Goal: Task Accomplishment & Management: Manage account settings

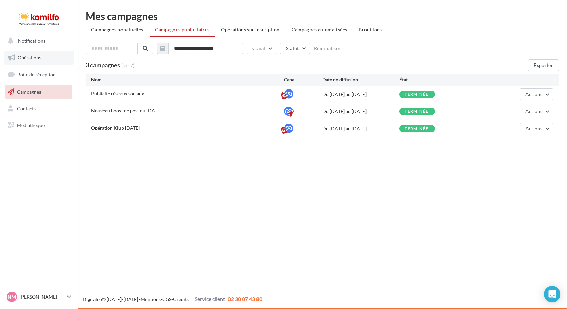
click at [59, 60] on link "Opérations" at bounding box center [39, 58] width 70 height 14
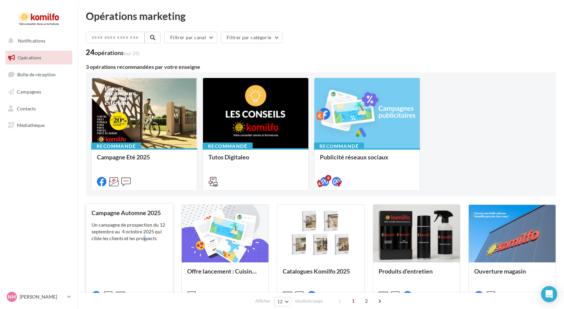
drag, startPoint x: 145, startPoint y: 249, endPoint x: 142, endPoint y: 246, distance: 3.9
click at [142, 246] on div "Campagne Automne 2025 Un campagne de prospection du 12 septembre au 4 octobre 2…" at bounding box center [130, 253] width 76 height 89
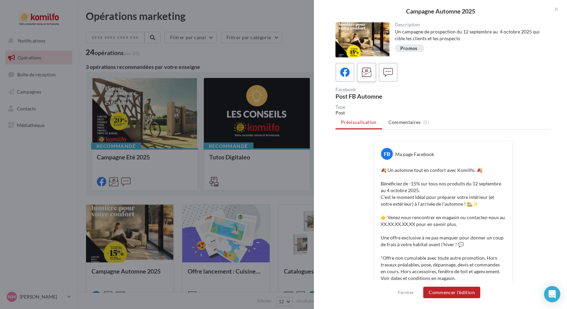
click at [363, 77] on icon at bounding box center [367, 73] width 10 height 10
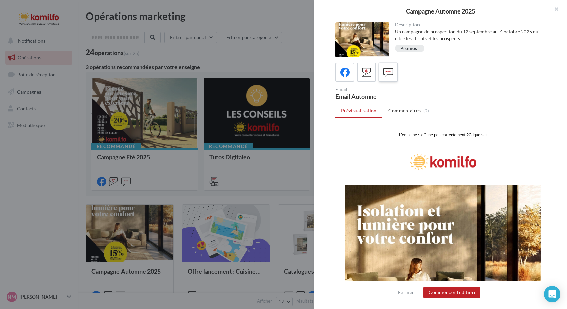
click at [387, 76] on icon at bounding box center [389, 73] width 10 height 10
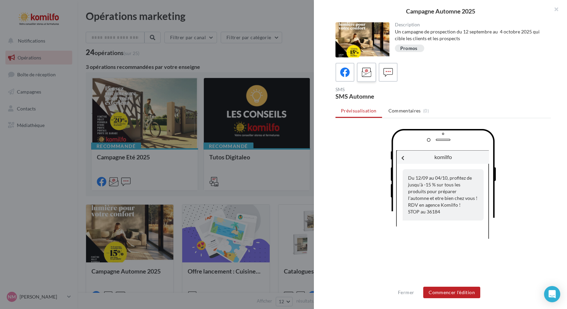
click at [366, 73] on icon at bounding box center [367, 73] width 10 height 10
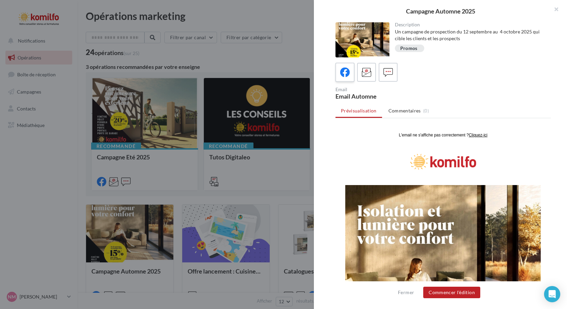
click at [342, 77] on icon at bounding box center [345, 73] width 10 height 10
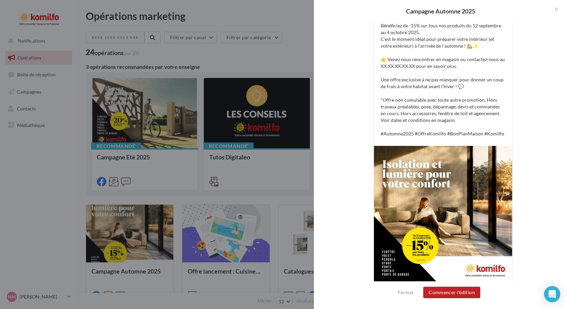
scroll to position [164, 0]
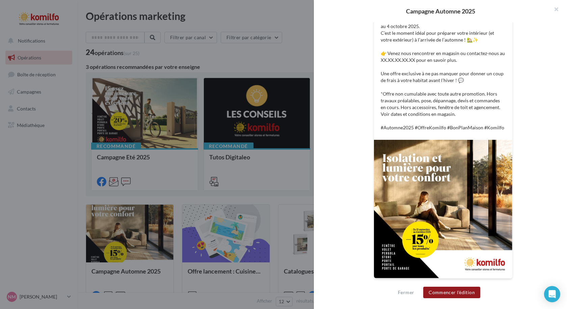
click at [444, 293] on button "Commencer l'édition" at bounding box center [451, 292] width 57 height 11
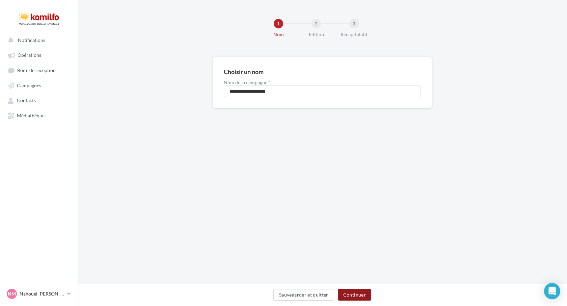
drag, startPoint x: 354, startPoint y: 297, endPoint x: 354, endPoint y: 301, distance: 4.1
click at [354, 301] on div "Sauvegarder et quitter Continuer" at bounding box center [322, 296] width 479 height 14
click at [363, 290] on button "Continuer" at bounding box center [354, 294] width 33 height 11
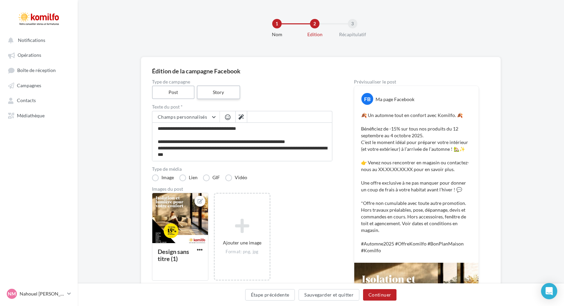
click at [205, 95] on label "Story" at bounding box center [218, 92] width 43 height 14
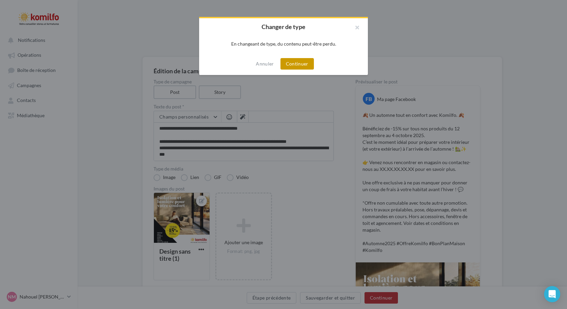
click at [293, 63] on button "Continuer" at bounding box center [297, 63] width 33 height 11
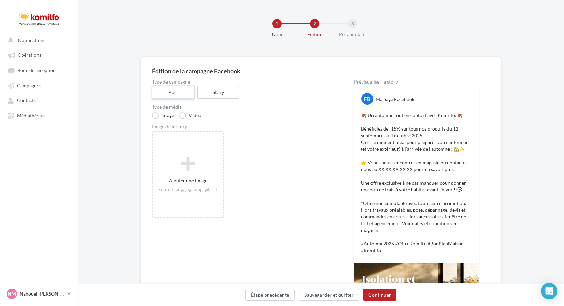
click at [183, 94] on label "Post" at bounding box center [173, 92] width 43 height 14
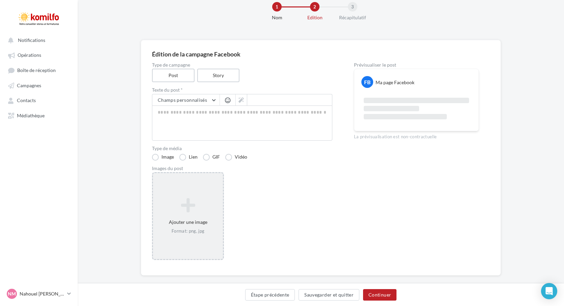
scroll to position [26, 0]
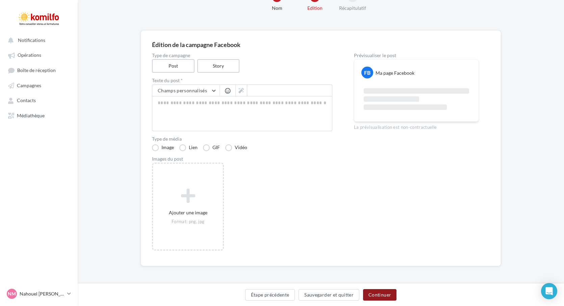
click at [379, 296] on button "Continuer" at bounding box center [379, 294] width 33 height 11
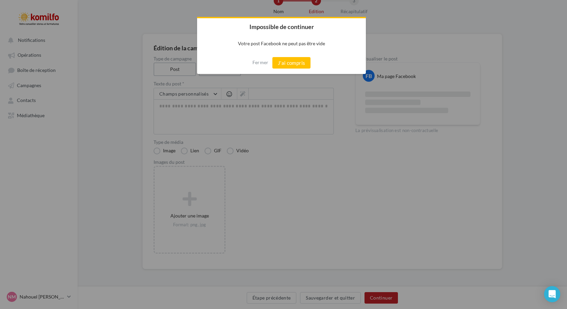
click at [258, 68] on div "Fermer J'ai compris" at bounding box center [281, 63] width 169 height 22
click at [261, 58] on button "Fermer" at bounding box center [261, 62] width 16 height 11
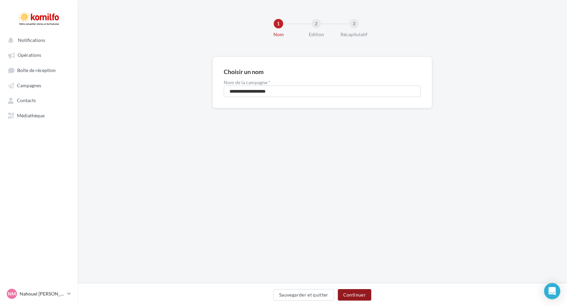
click at [362, 298] on button "Continuer" at bounding box center [354, 294] width 33 height 11
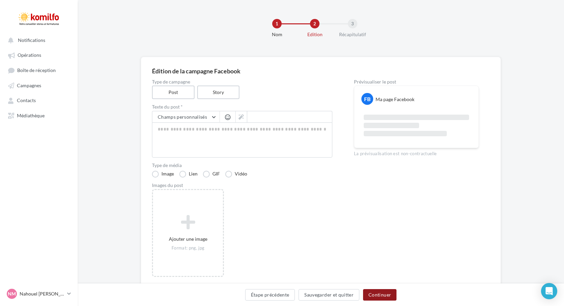
click at [384, 294] on button "Continuer" at bounding box center [379, 294] width 33 height 11
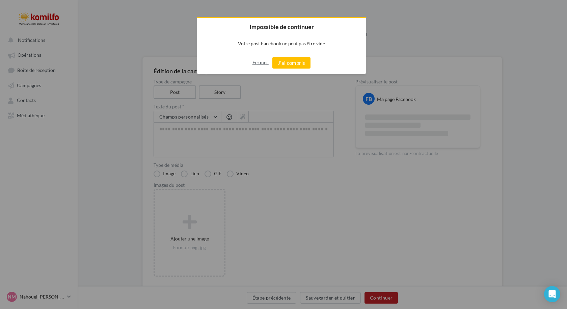
click at [260, 64] on button "Fermer" at bounding box center [261, 62] width 16 height 11
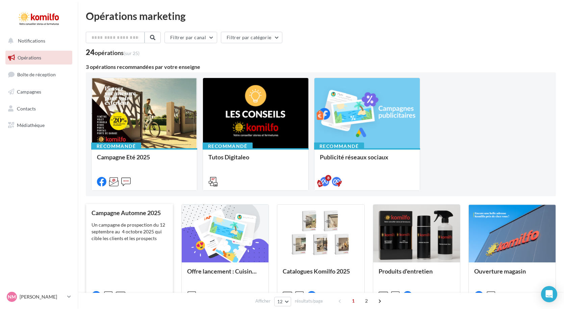
click at [113, 261] on div "Campagne Automne 2025 Un campagne de prospection du 12 septembre au 4 octobre 2…" at bounding box center [130, 253] width 76 height 89
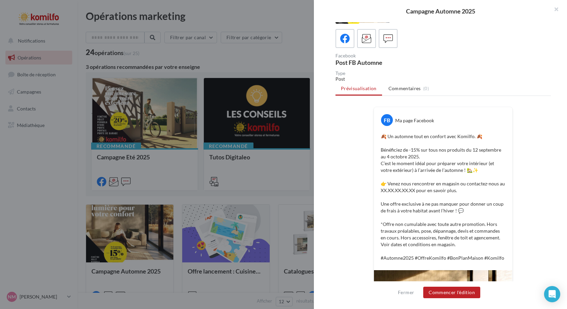
scroll to position [164, 0]
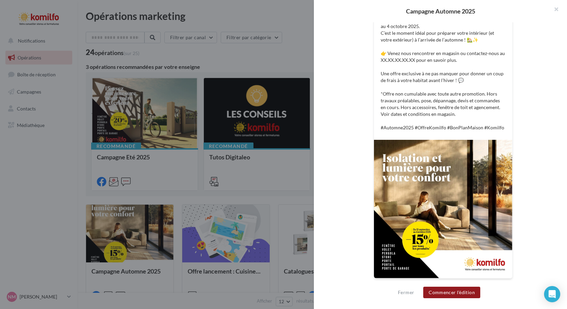
click at [436, 293] on button "Commencer l'édition" at bounding box center [451, 292] width 57 height 11
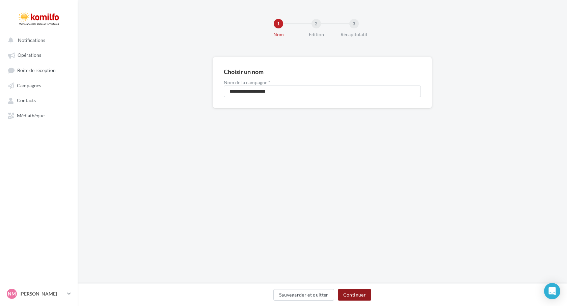
click at [342, 293] on button "Continuer" at bounding box center [354, 294] width 33 height 11
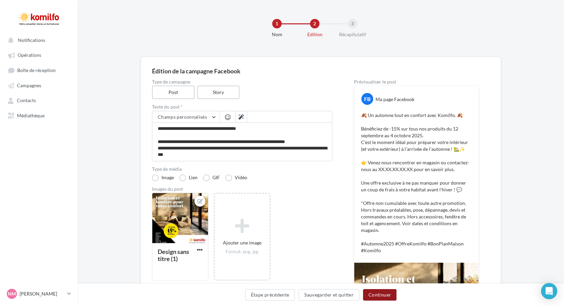
click at [387, 295] on button "Continuer" at bounding box center [379, 294] width 33 height 11
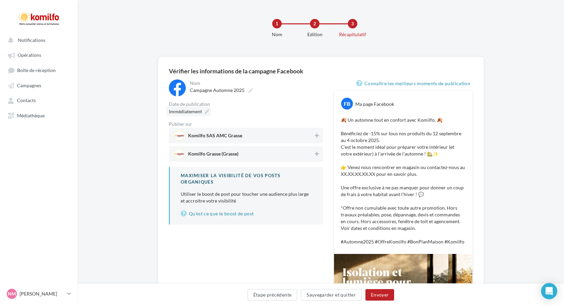
click at [196, 111] on span "Immédiatement" at bounding box center [185, 111] width 33 height 6
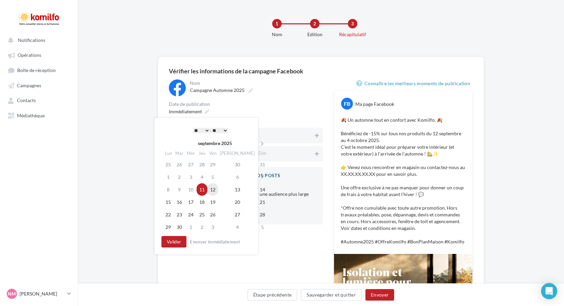
click at [218, 190] on td "12" at bounding box center [212, 189] width 11 height 12
click at [231, 186] on td "13" at bounding box center [237, 189] width 38 height 12
click at [224, 128] on select "** ** ** ** ** **" at bounding box center [219, 130] width 17 height 5
click at [203, 128] on select "* * * * * * * * * * ** ** ** ** ** ** ** ** ** ** ** ** ** **" at bounding box center [201, 130] width 17 height 5
click at [172, 244] on button "Valider" at bounding box center [173, 241] width 25 height 11
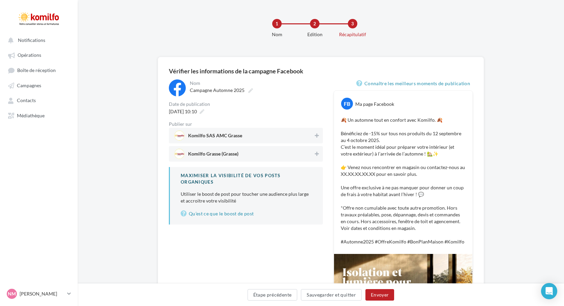
click at [394, 193] on p "🍂 Un automne tout en confort avec Komilfo. 🍂 Bénéficiez de -15% sur tous nos pr…" at bounding box center [403, 180] width 125 height 128
click at [390, 181] on p "🍂 Un automne tout en confort avec Komilfo. 🍂 Bénéficiez de -15% sur tous nos pr…" at bounding box center [403, 180] width 125 height 128
click at [381, 295] on button "Envoyer" at bounding box center [379, 294] width 29 height 11
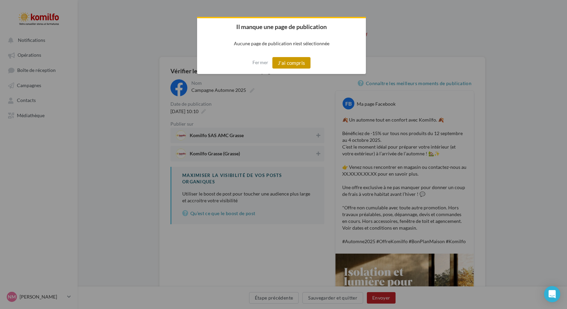
click at [288, 65] on button "J'ai compris" at bounding box center [291, 62] width 38 height 11
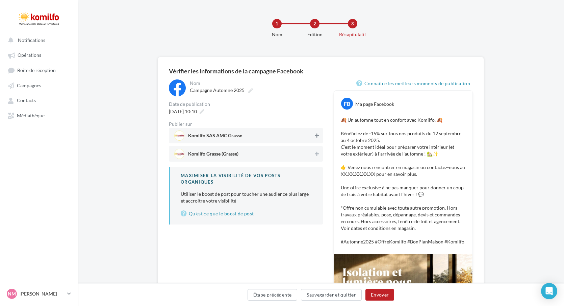
click at [315, 134] on icon at bounding box center [317, 135] width 4 height 5
click at [317, 153] on icon at bounding box center [317, 153] width 4 height 5
click at [380, 291] on button "Envoyer" at bounding box center [379, 294] width 29 height 11
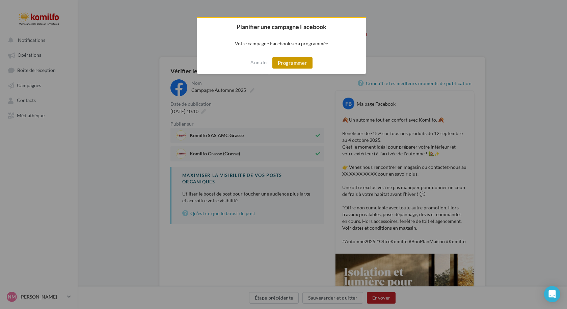
click at [293, 61] on button "Programmer" at bounding box center [292, 62] width 40 height 11
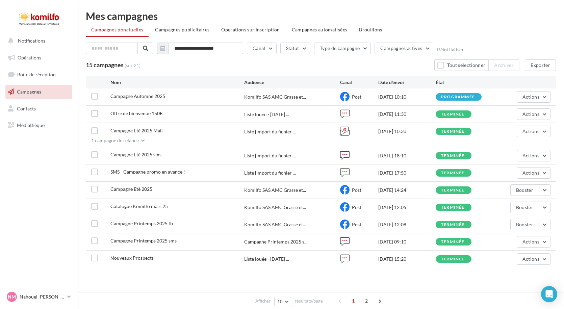
click at [450, 115] on div "terminée" at bounding box center [453, 114] width 24 height 4
click at [528, 119] on button "Actions" at bounding box center [534, 113] width 34 height 11
click at [527, 136] on button "Voir les résultats" at bounding box center [517, 130] width 68 height 18
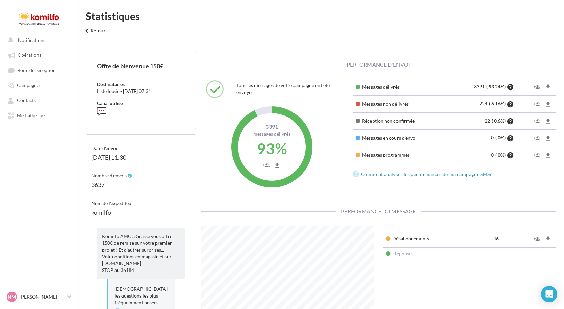
click at [104, 29] on button "keyboard_arrow_left Retour" at bounding box center [94, 33] width 28 height 14
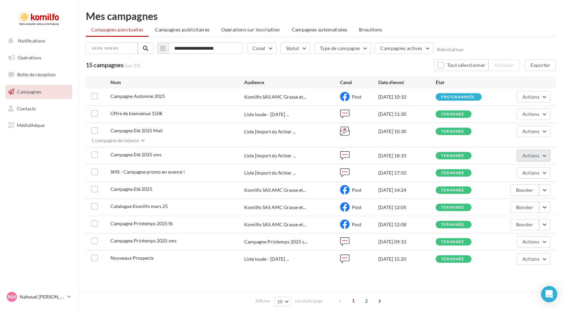
click at [532, 161] on button "Actions" at bounding box center [534, 155] width 34 height 11
click at [527, 172] on button "Voir les résultats" at bounding box center [513, 172] width 74 height 18
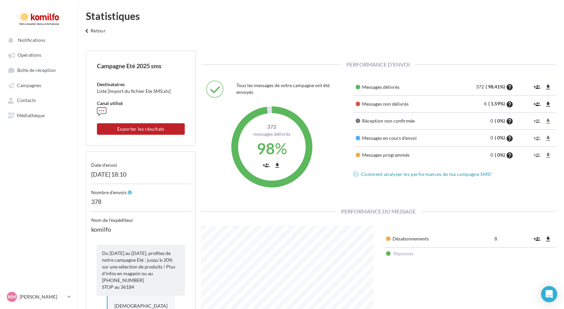
scroll to position [115, 183]
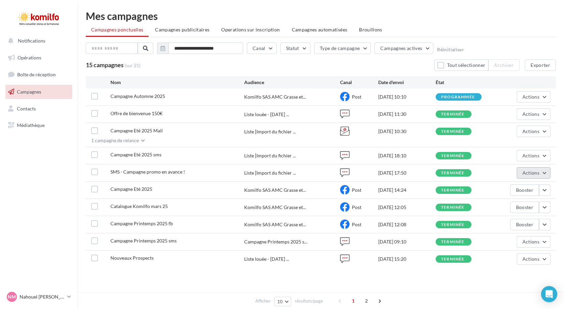
click at [532, 172] on span "Actions" at bounding box center [530, 173] width 17 height 6
click at [528, 186] on button "Voir les résultats" at bounding box center [513, 189] width 74 height 18
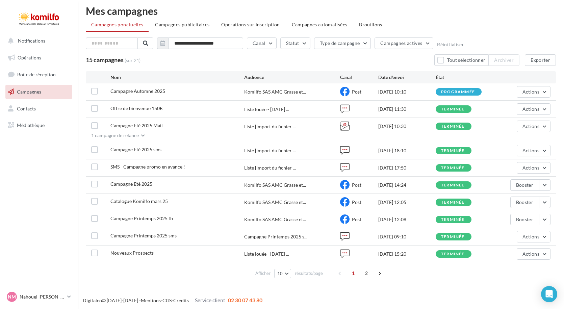
scroll to position [6, 0]
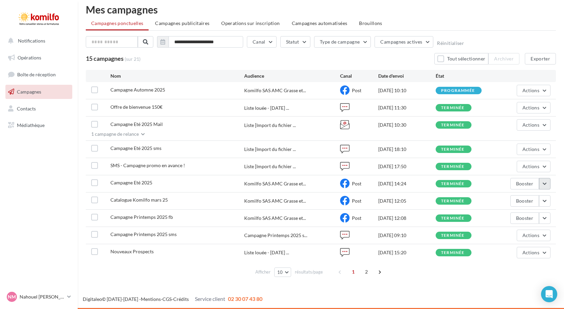
click at [546, 185] on button "button" at bounding box center [544, 183] width 11 height 11
click at [540, 196] on button "Voir les résultats" at bounding box center [517, 200] width 68 height 18
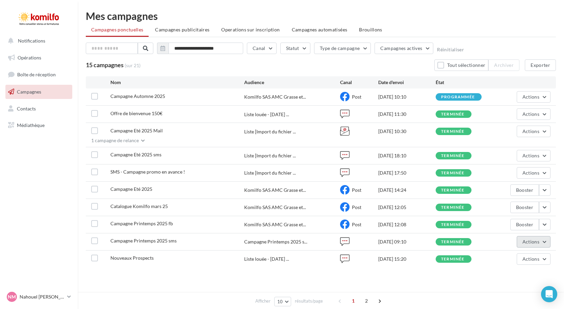
click at [540, 241] on button "Actions" at bounding box center [534, 241] width 34 height 11
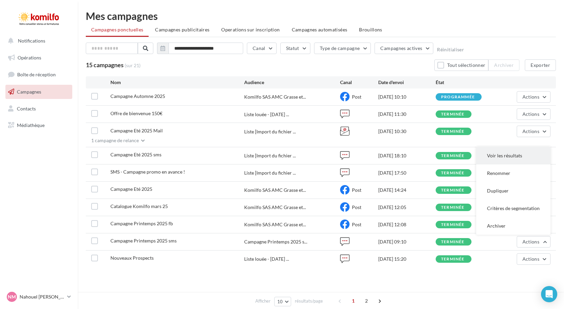
click at [513, 159] on button "Voir les résultats" at bounding box center [513, 156] width 74 height 18
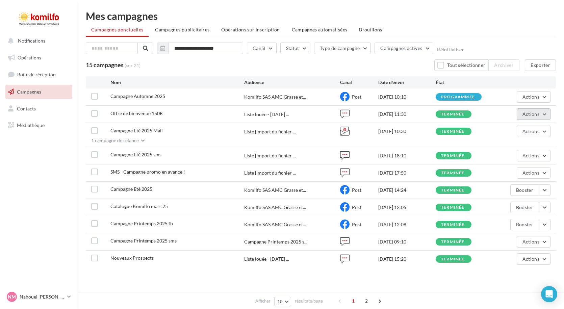
click at [542, 117] on button "Actions" at bounding box center [534, 113] width 34 height 11
click at [533, 132] on button "Voir les résultats" at bounding box center [517, 130] width 68 height 18
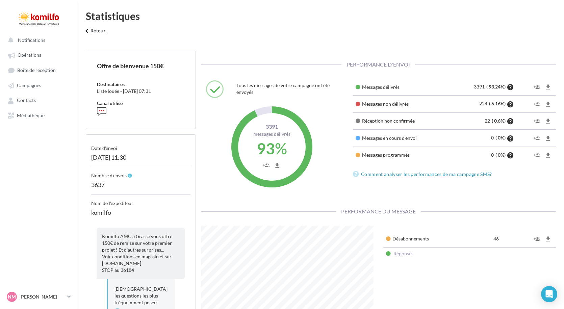
click at [92, 31] on button "keyboard_arrow_left Retour" at bounding box center [94, 33] width 28 height 14
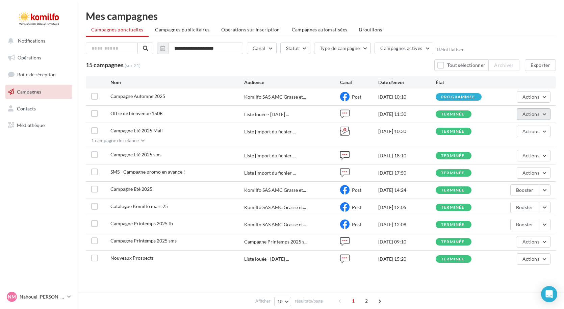
click at [539, 115] on span "Actions" at bounding box center [530, 114] width 17 height 6
click at [60, 299] on p "Nahouel [PERSON_NAME]" at bounding box center [42, 296] width 45 height 7
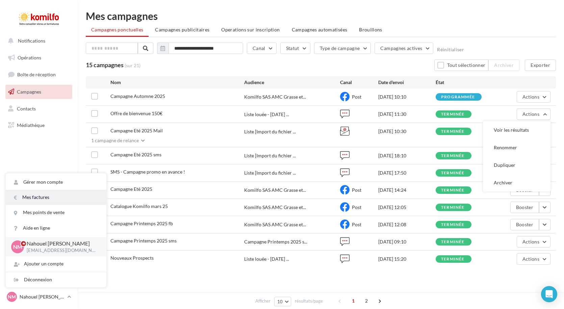
click at [79, 192] on link "Mes factures" at bounding box center [56, 197] width 101 height 15
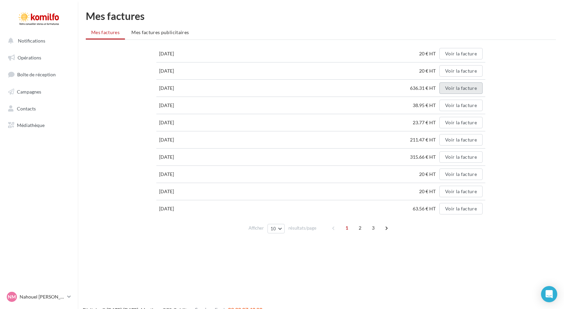
click at [444, 92] on button "Voir la facture" at bounding box center [460, 87] width 43 height 11
